Goal: Information Seeking & Learning: Find specific page/section

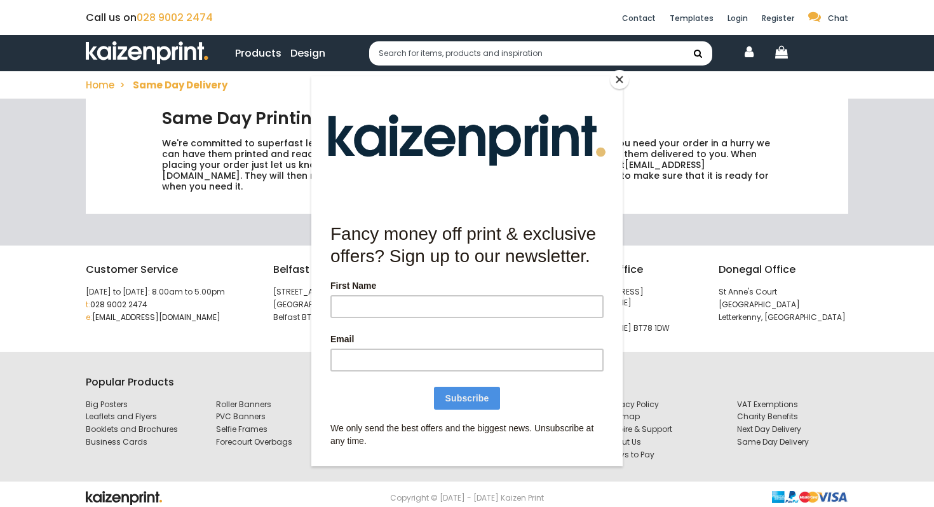
click at [606, 83] on div at bounding box center [466, 139] width 311 height 127
click at [611, 79] on button "Close" at bounding box center [619, 79] width 19 height 19
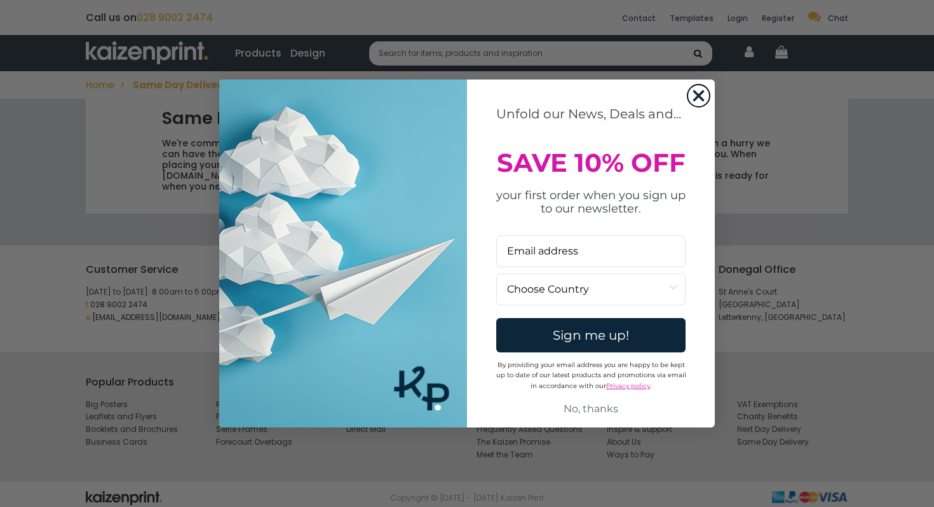
click at [700, 95] on circle "Close dialog" at bounding box center [698, 95] width 21 height 21
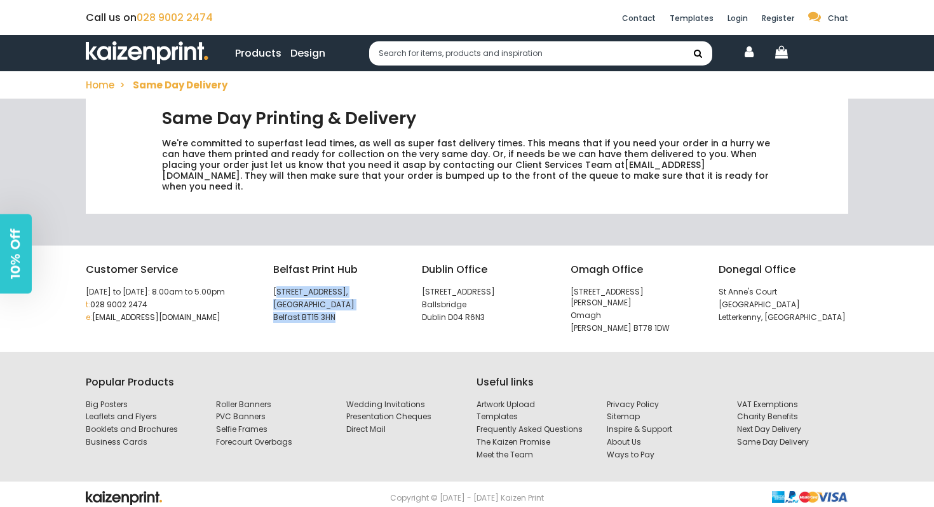
drag, startPoint x: 331, startPoint y: 306, endPoint x: 276, endPoint y: 276, distance: 62.6
click at [276, 276] on div "Belfast Print Hub 3 Jennymount Business Park, North Derby Street Belfast BT15 3…" at bounding box center [338, 291] width 130 height 61
copy div "Jennymount Business Park, North Derby Street Belfast BT15 3HN"
click at [243, 53] on link "Products" at bounding box center [258, 53] width 46 height 16
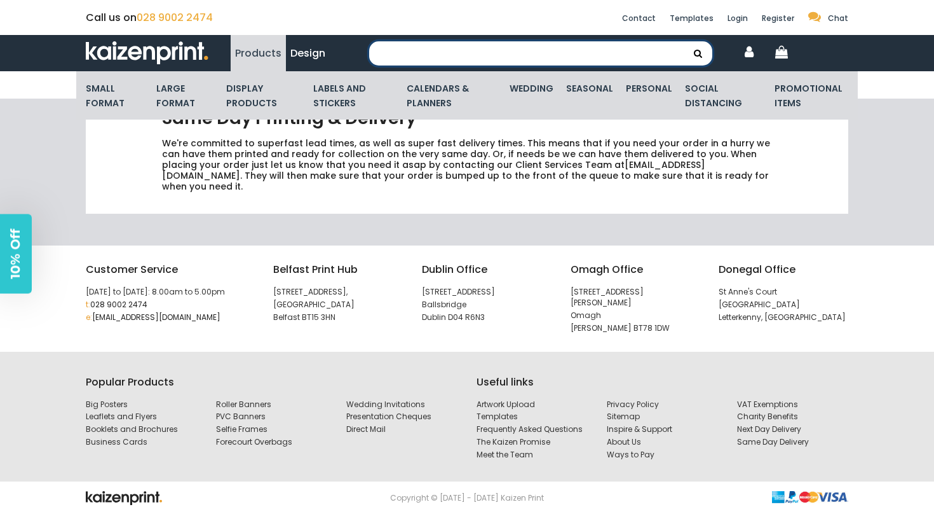
click at [460, 46] on input "text" at bounding box center [540, 53] width 343 height 24
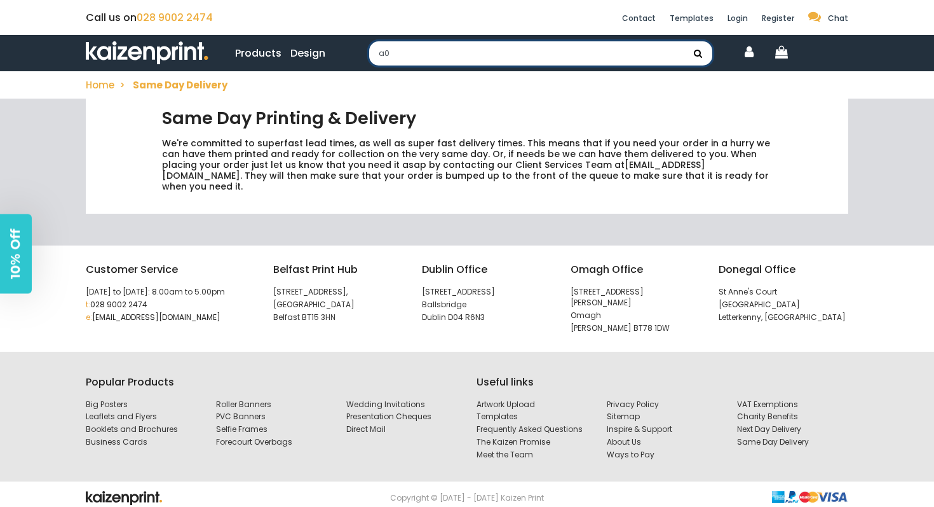
type input "a0"
click at [684, 41] on button "submit" at bounding box center [698, 53] width 29 height 24
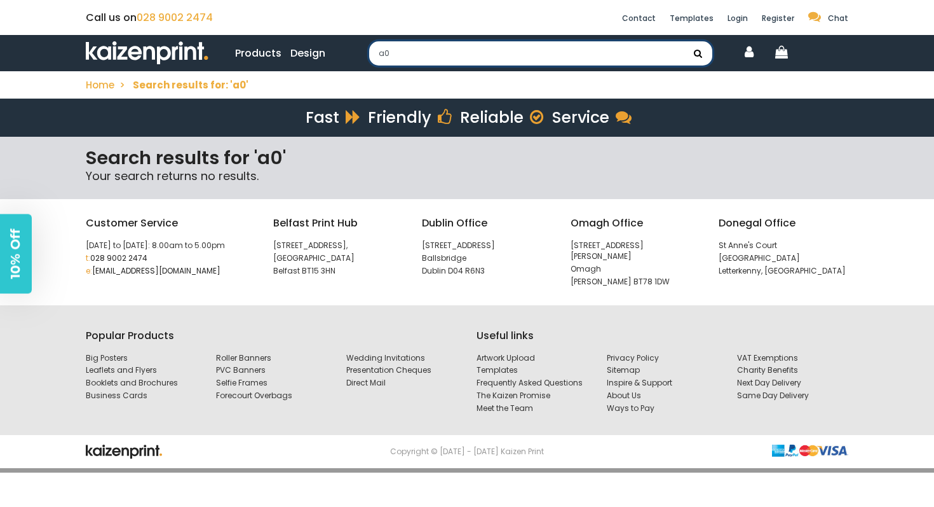
click at [394, 57] on input "a0" at bounding box center [540, 53] width 343 height 24
drag, startPoint x: 394, startPoint y: 57, endPoint x: 381, endPoint y: 57, distance: 12.7
click at [381, 57] on input "a0" at bounding box center [540, 53] width 343 height 24
